Goal: Information Seeking & Learning: Check status

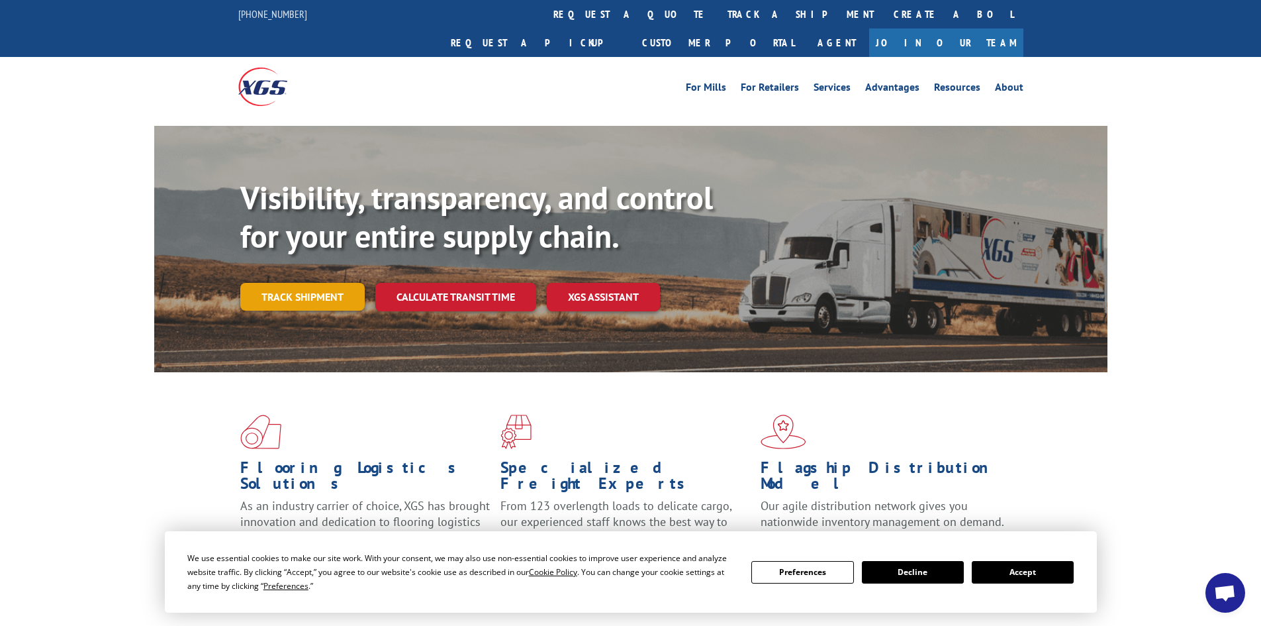
click at [302, 283] on link "Track shipment" at bounding box center [302, 297] width 124 height 28
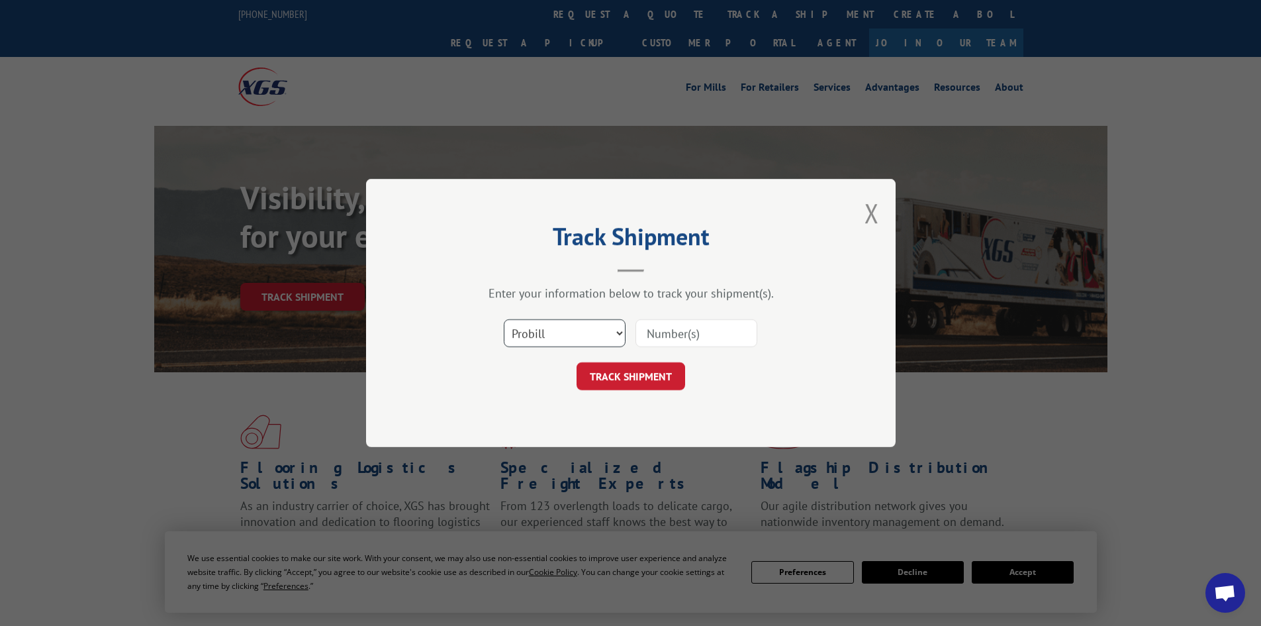
click at [527, 344] on select "Select category... Probill BOL PO" at bounding box center [565, 333] width 122 height 28
select select "po"
click at [504, 319] on select "Select category... Probill BOL PO" at bounding box center [565, 333] width 122 height 28
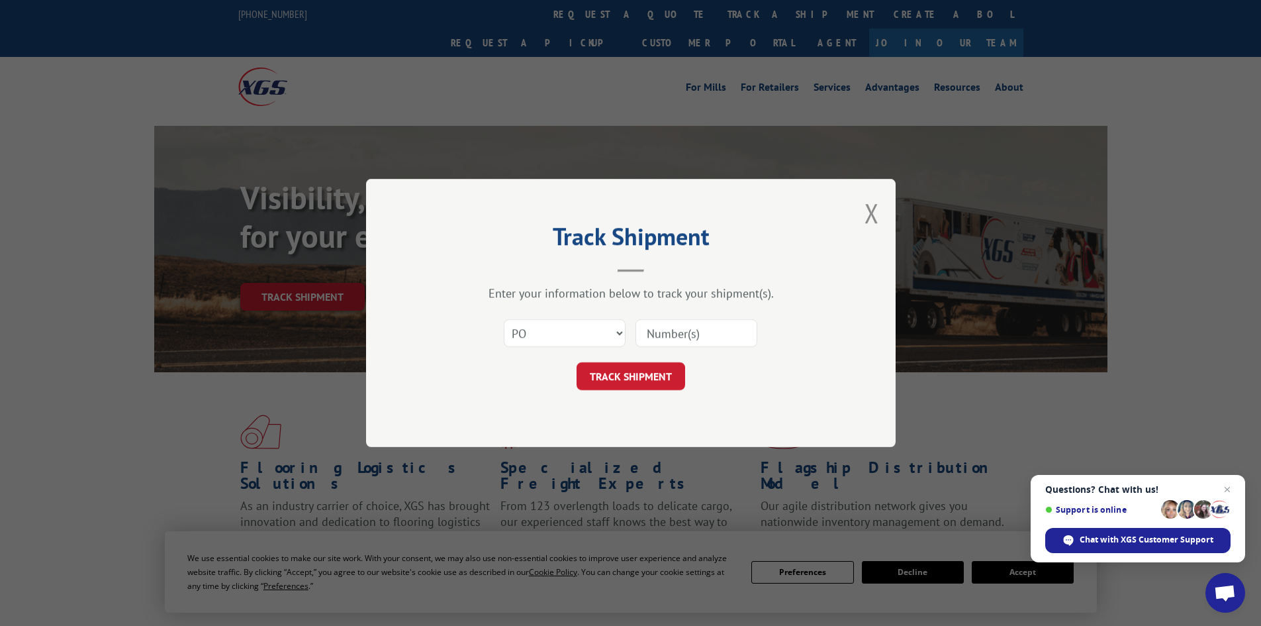
drag, startPoint x: 697, startPoint y: 321, endPoint x: 682, endPoint y: 346, distance: 29.4
click at [697, 321] on input at bounding box center [696, 333] width 122 height 28
paste input "10534397"
type input "10534397"
click at [652, 381] on button "TRACK SHIPMENT" at bounding box center [631, 376] width 109 height 28
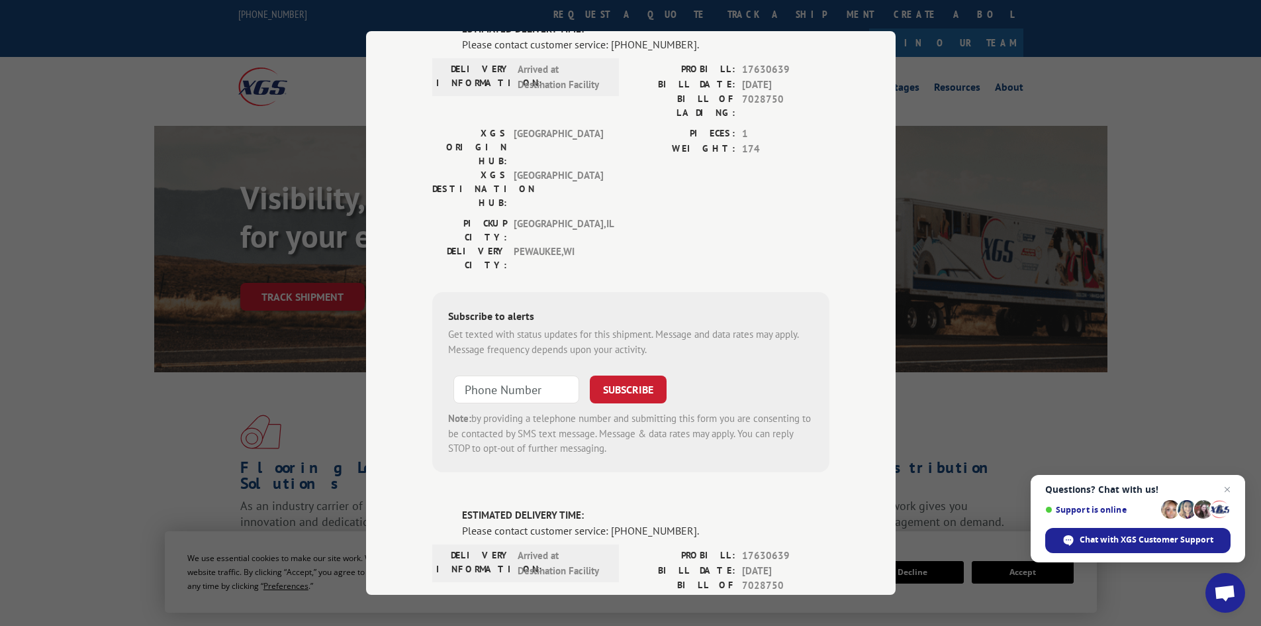
scroll to position [842, 0]
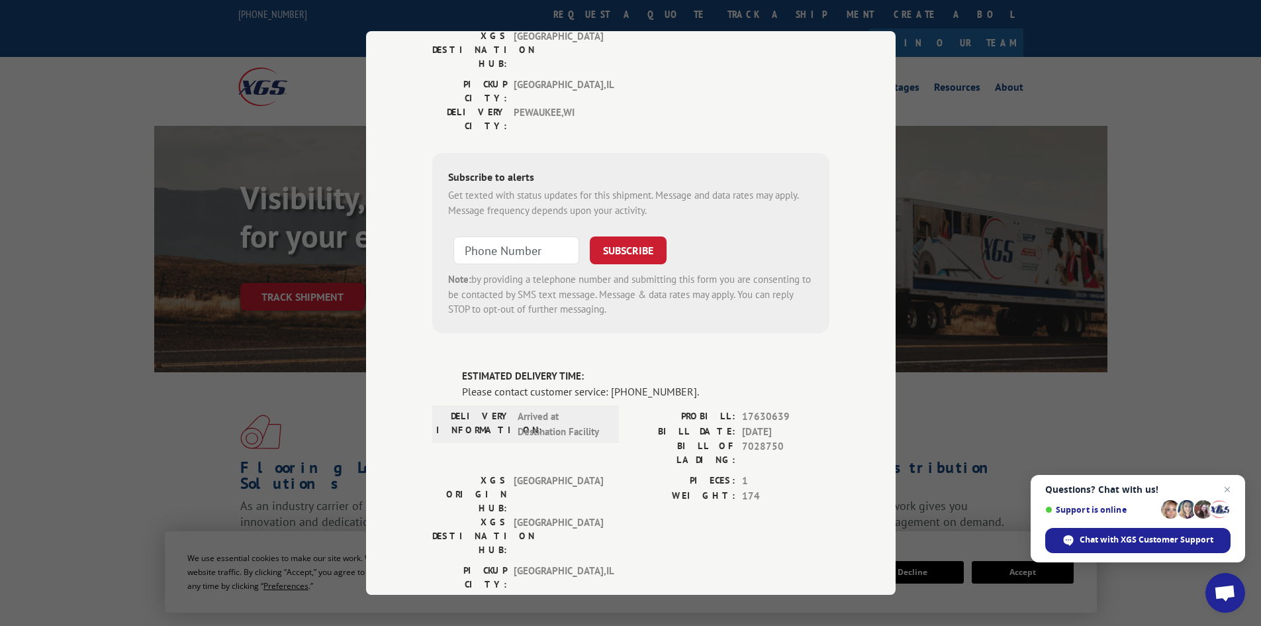
click at [970, 176] on div "Track Shipment DELIVERED DELIVERY INFORMATION: PROBILL: 10625976 BILL DATE: [DA…" at bounding box center [630, 313] width 1261 height 626
